Goal: Check status: Check status

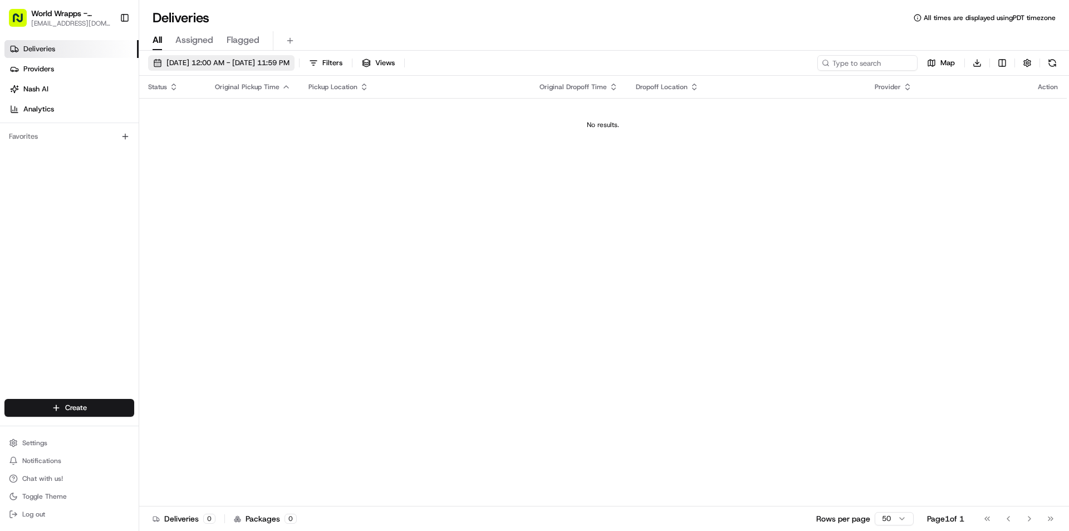
click at [187, 58] on span "[DATE] 12:00 AM - [DATE] 11:59 PM" at bounding box center [227, 63] width 123 height 10
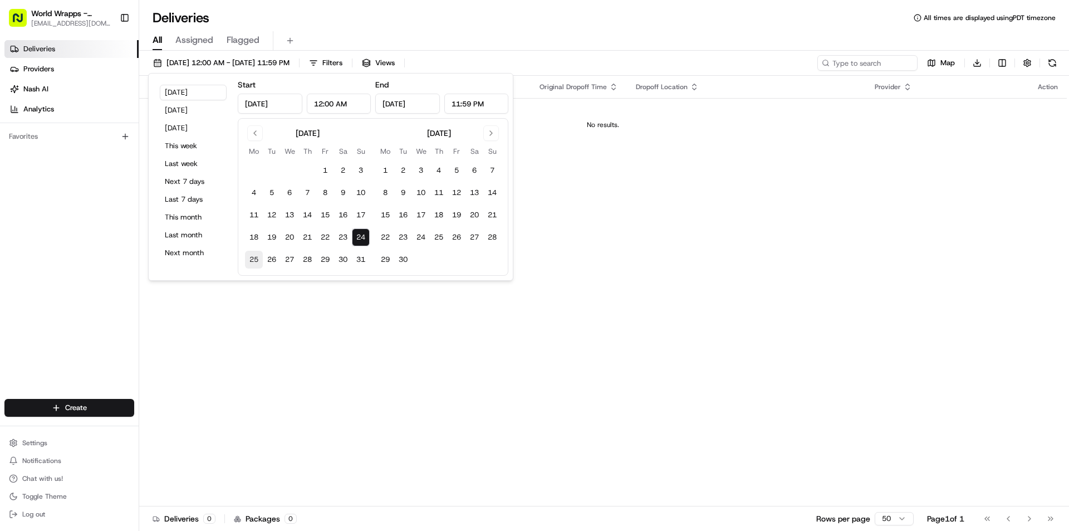
click at [246, 261] on button "25" at bounding box center [254, 260] width 18 height 18
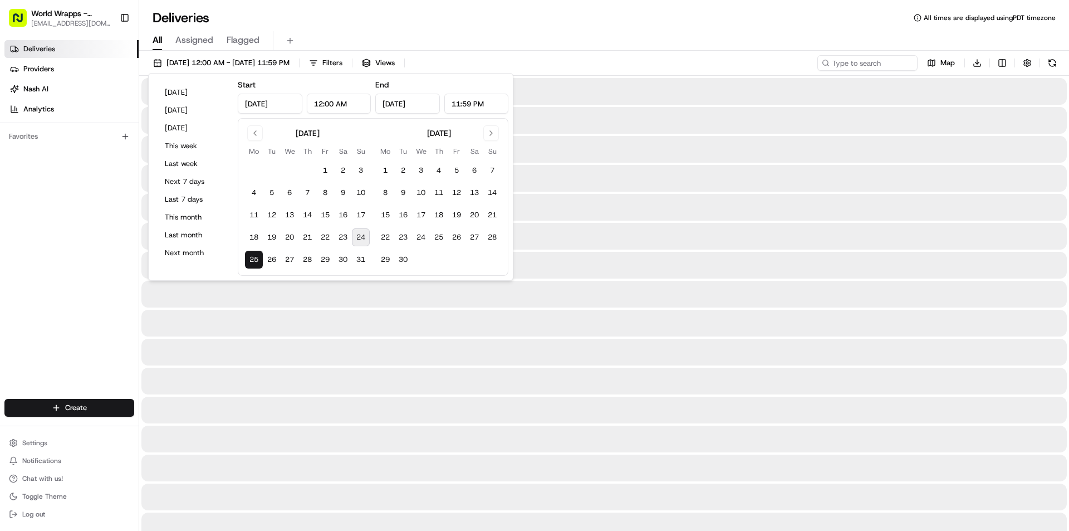
type input "[DATE]"
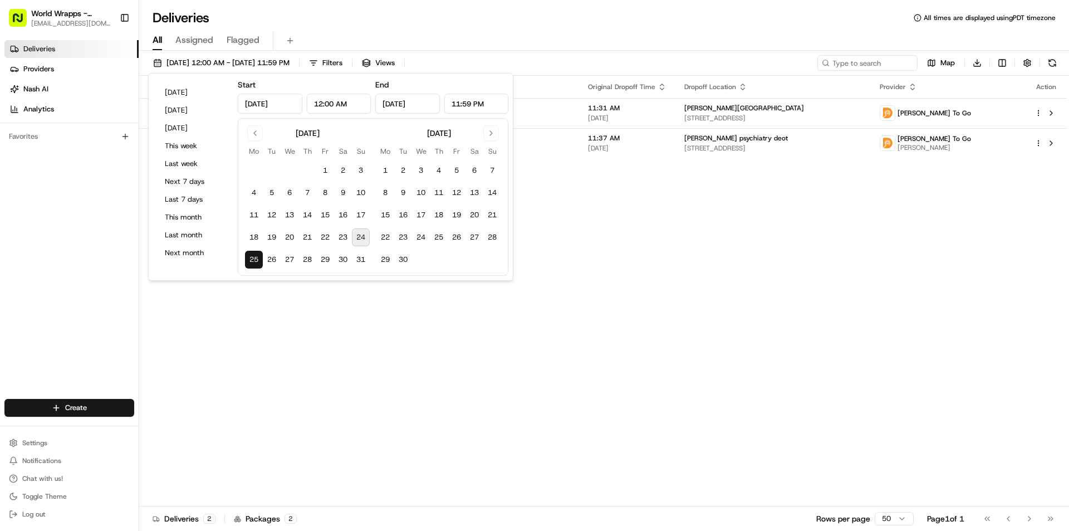
click at [262, 328] on div "Status Original Pickup Time Pickup Location Original Dropoff Time Dropoff Locat…" at bounding box center [603, 291] width 928 height 430
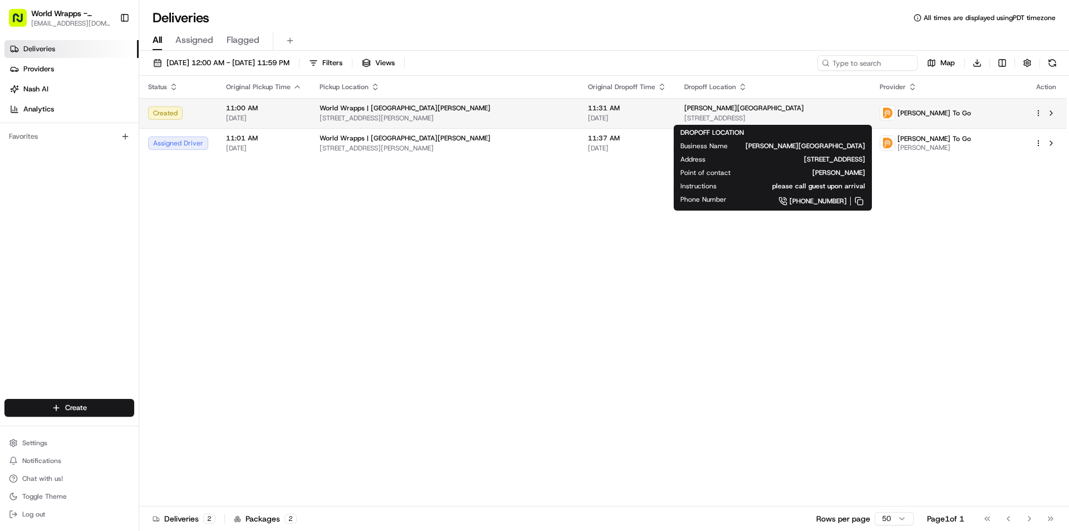
click at [689, 112] on div "[PERSON_NAME][GEOGRAPHIC_DATA] [STREET_ADDRESS]" at bounding box center [773, 113] width 178 height 19
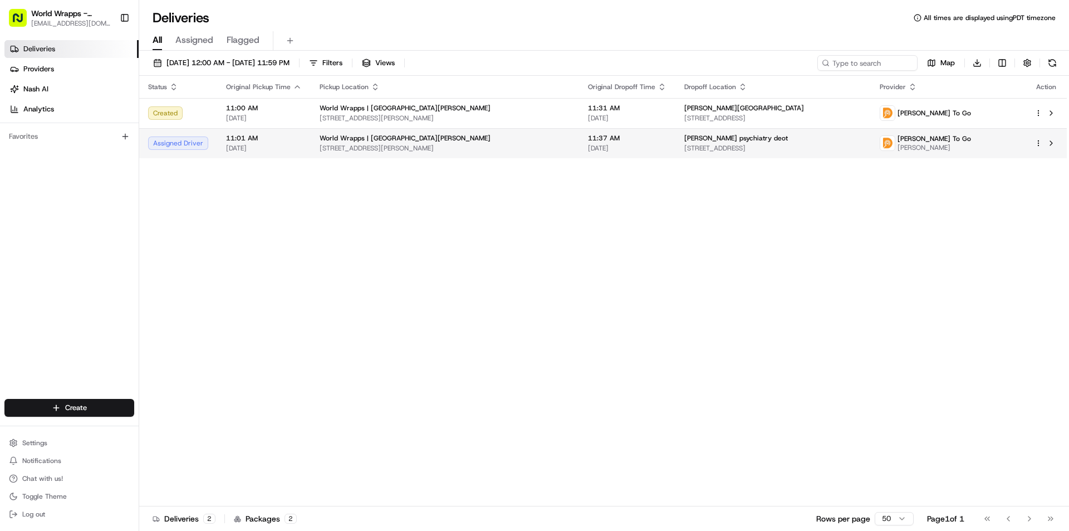
click at [299, 144] on td "11:01 AM [DATE]" at bounding box center [264, 143] width 94 height 30
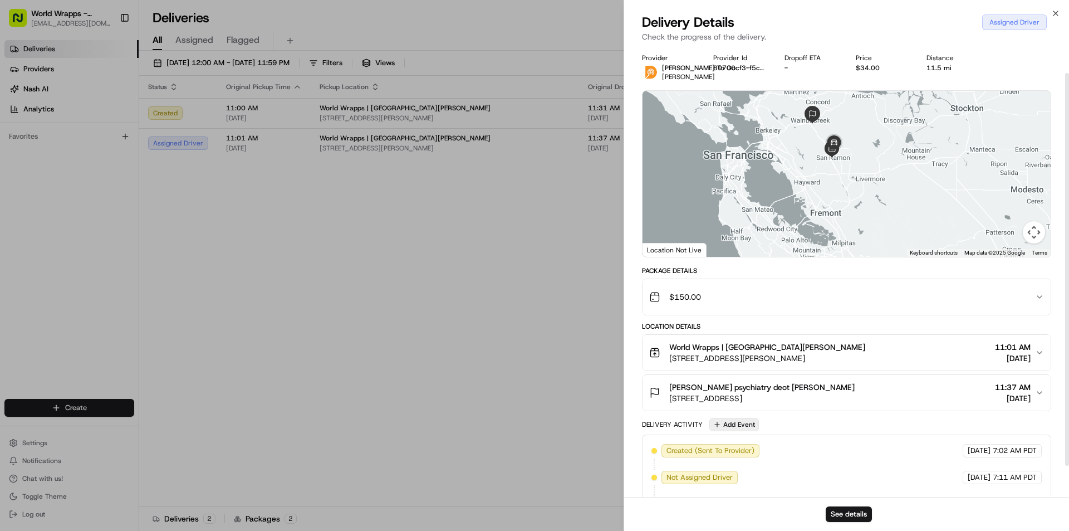
scroll to position [66, 0]
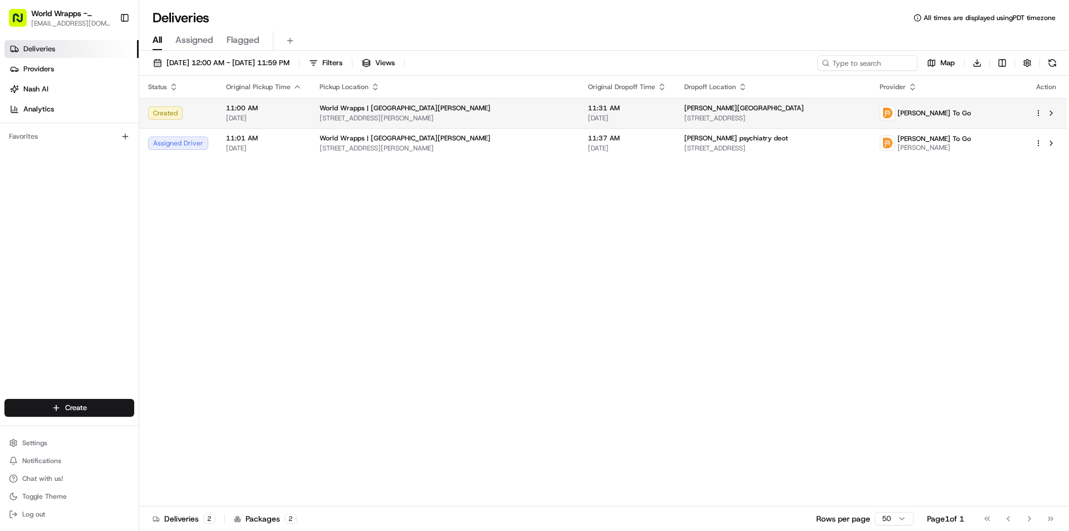
click at [256, 113] on div "11:00 AM [DATE]" at bounding box center [264, 113] width 76 height 19
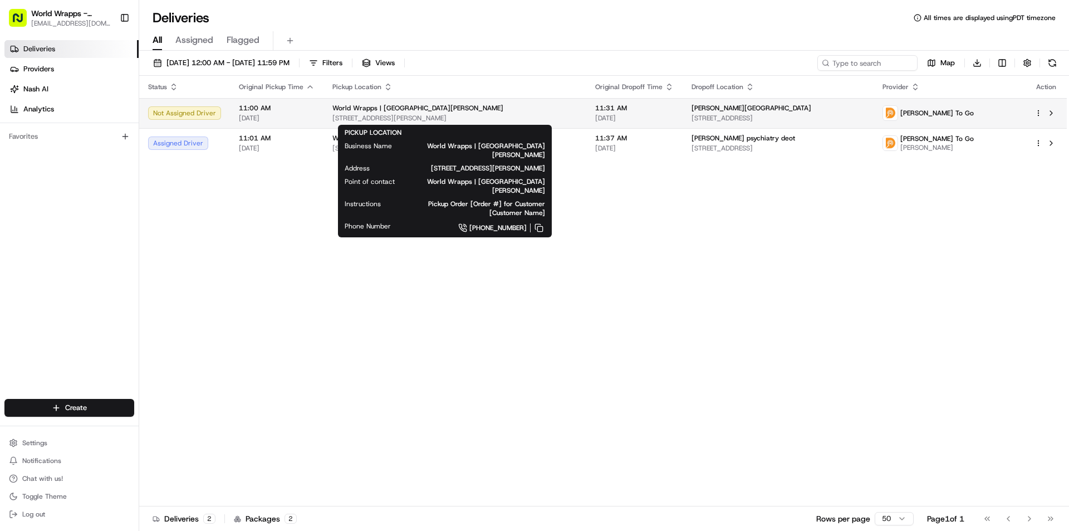
click at [489, 115] on span "[STREET_ADDRESS][PERSON_NAME]" at bounding box center [454, 118] width 245 height 9
